Goal: Task Accomplishment & Management: Manage account settings

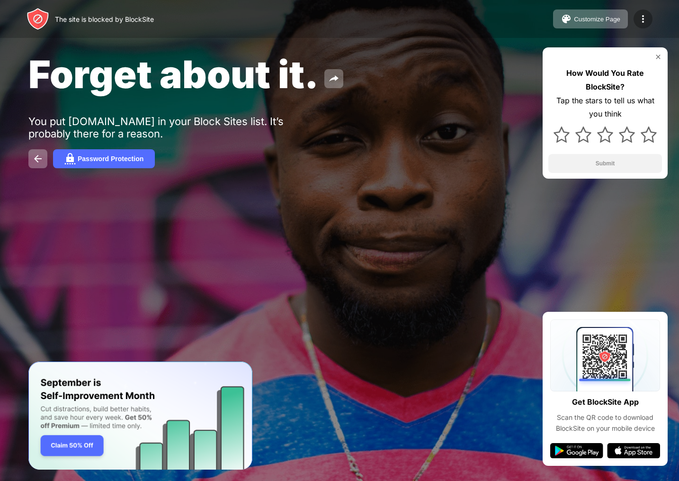
click at [643, 25] on div at bounding box center [643, 18] width 19 height 19
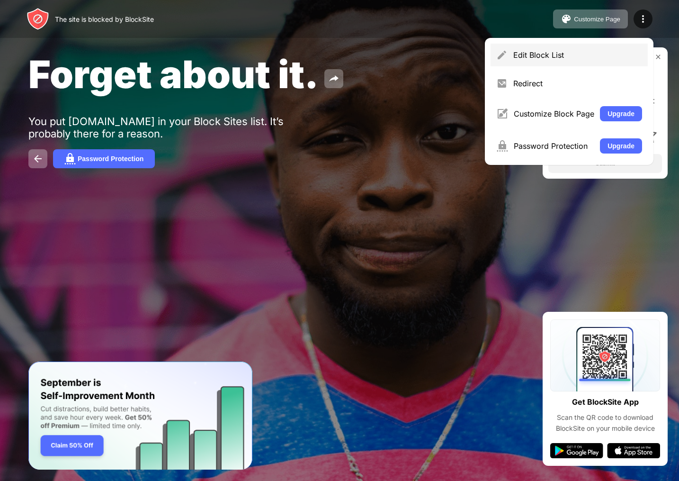
click at [559, 52] on div "Edit Block List" at bounding box center [578, 54] width 129 height 9
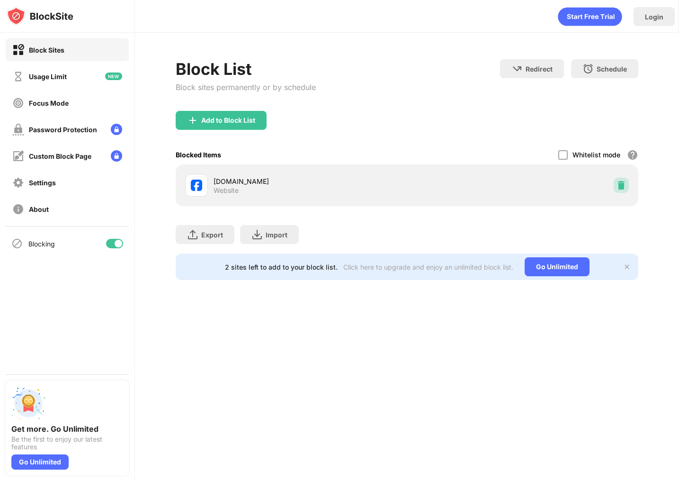
click at [625, 184] on img at bounding box center [621, 184] width 9 height 9
